Goal: Browse casually

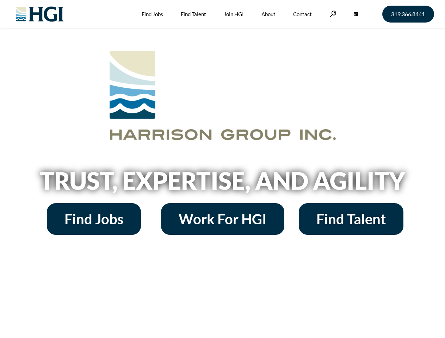
click at [222, 169] on h2 "Trust, Expertise, and Agility" at bounding box center [222, 181] width 401 height 24
click at [332, 14] on link at bounding box center [332, 14] width 7 height 7
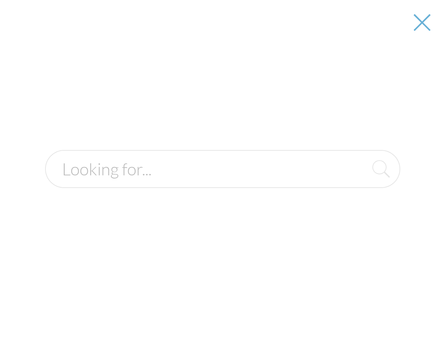
click at [222, 183] on h2 "Trust, Expertise, and Agility" at bounding box center [222, 181] width 401 height 24
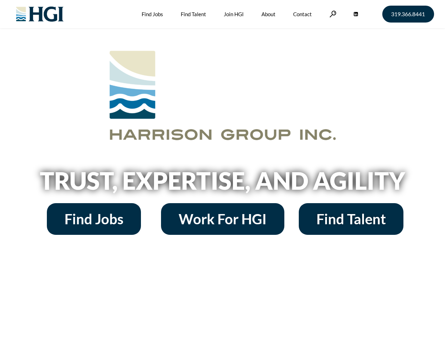
click at [222, 169] on h2 "Trust, Expertise, and Agility" at bounding box center [222, 181] width 401 height 24
click at [332, 14] on link at bounding box center [332, 14] width 7 height 7
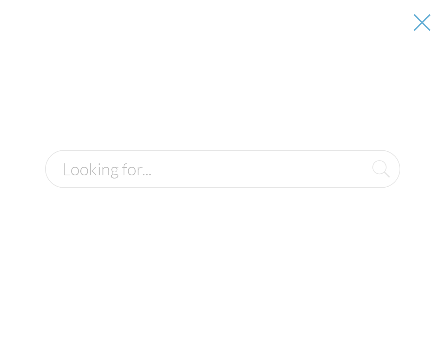
click at [222, 183] on h2 "Trust, Expertise, and Agility" at bounding box center [222, 181] width 401 height 24
